Goal: Navigation & Orientation: Find specific page/section

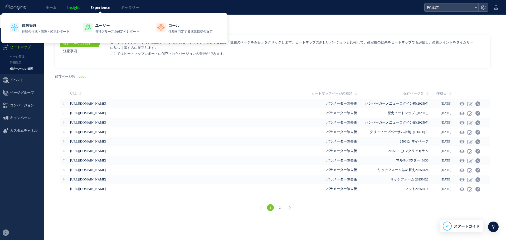
click at [102, 7] on span "Experience" at bounding box center [100, 7] width 20 height 5
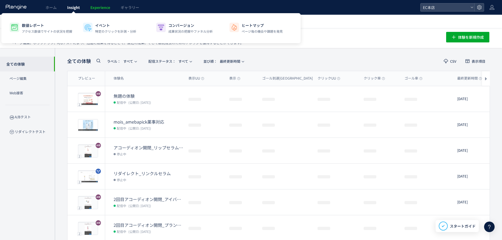
click at [74, 10] on link "Insight" at bounding box center [73, 7] width 23 height 15
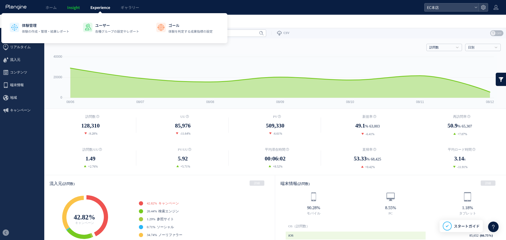
click at [113, 7] on link "Experience" at bounding box center [100, 7] width 30 height 15
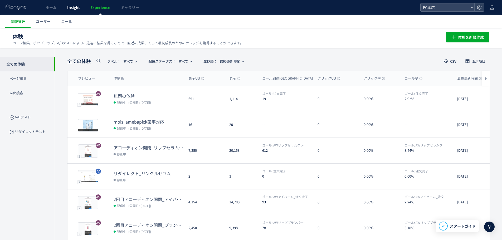
click at [77, 8] on span "Insight" at bounding box center [73, 7] width 13 height 5
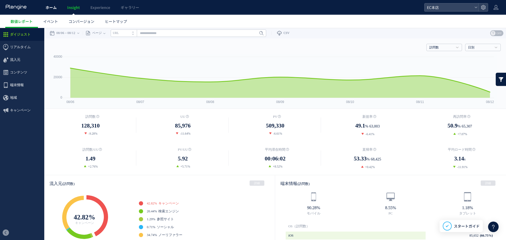
click at [44, 8] on link "ホーム" at bounding box center [51, 7] width 22 height 15
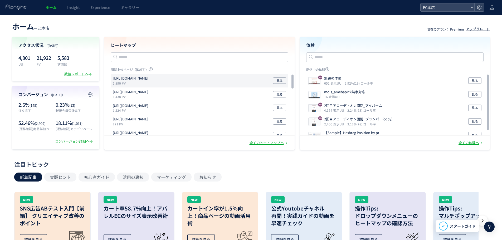
click at [145, 80] on p "[URL][DOMAIN_NAME]" at bounding box center [130, 78] width 35 height 5
